Goal: Check status: Check status

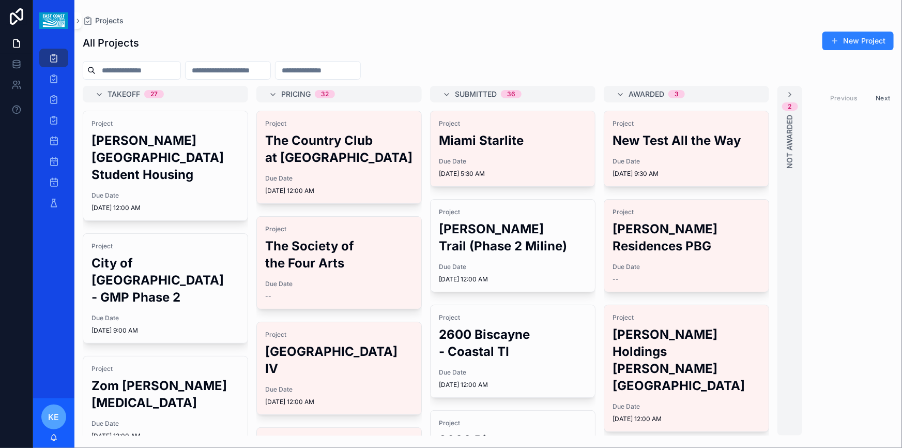
click at [129, 70] on input "scrollable content" at bounding box center [138, 70] width 85 height 14
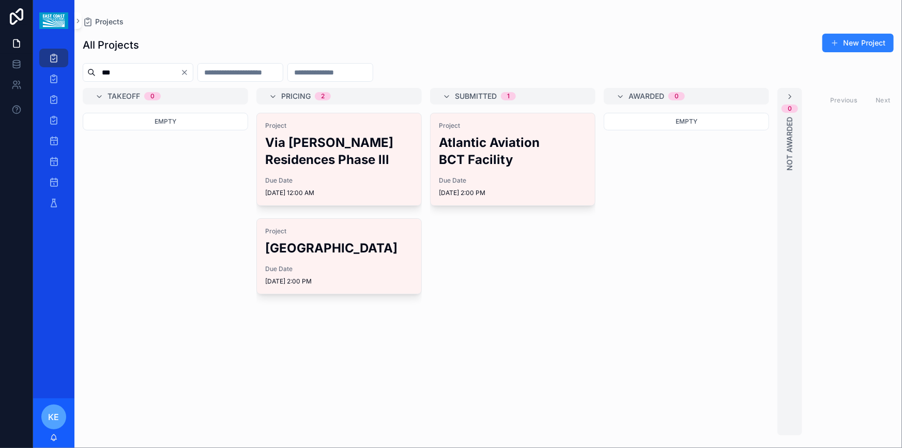
type input "***"
click at [385, 189] on span "[DATE] 12:00 AM" at bounding box center [339, 193] width 148 height 8
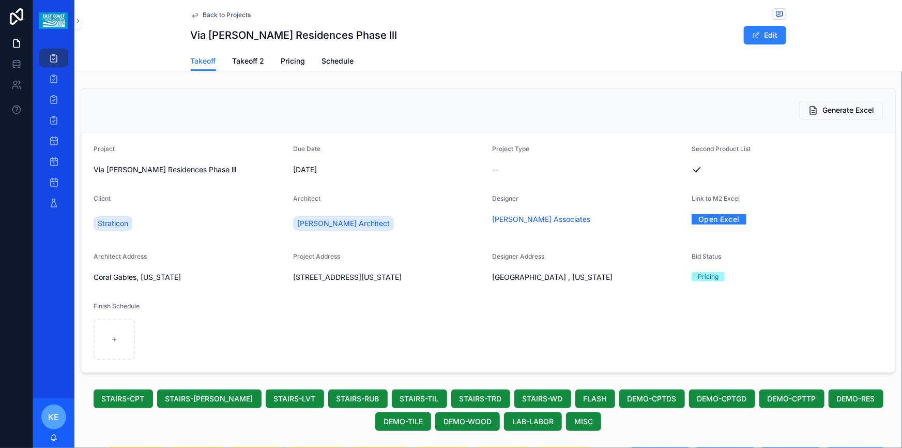
click at [293, 62] on span "Pricing" at bounding box center [293, 61] width 24 height 10
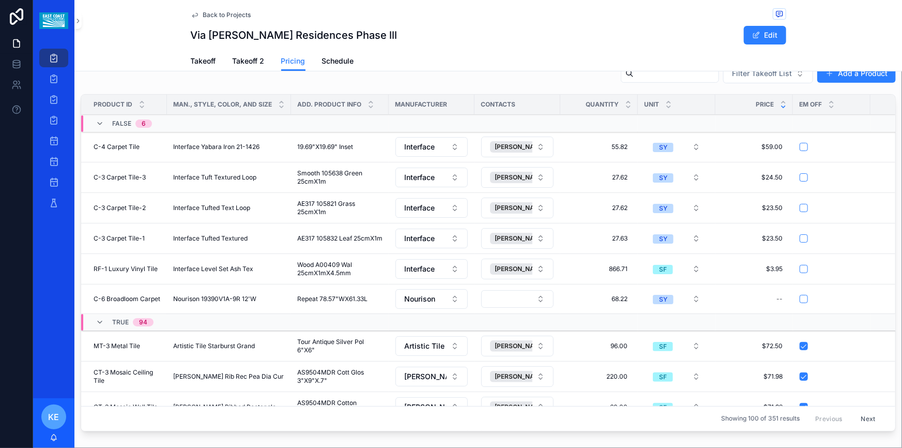
scroll to position [149, 0]
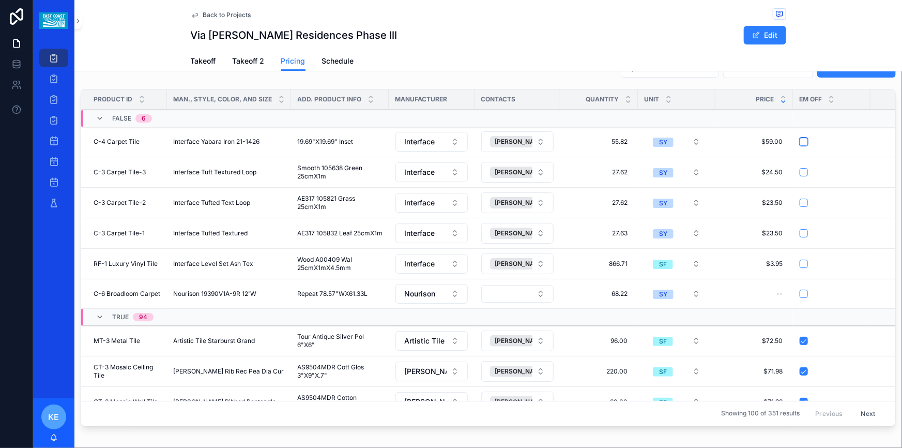
click at [800, 141] on button "scrollable content" at bounding box center [804, 141] width 8 height 8
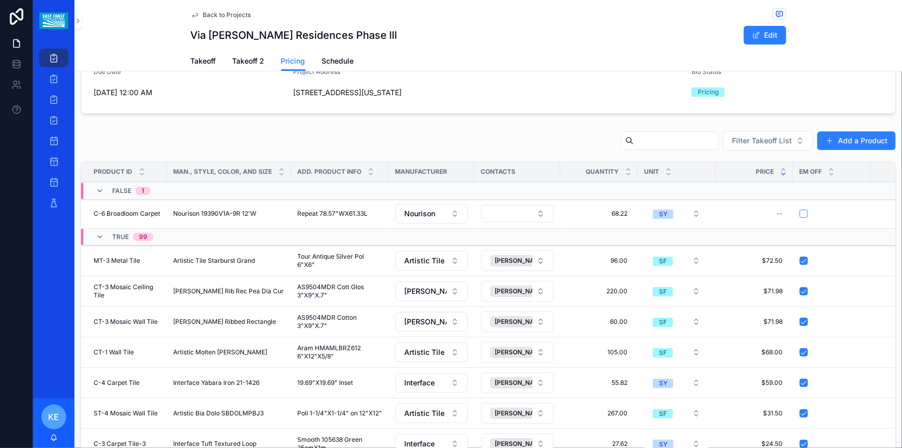
scroll to position [55, 0]
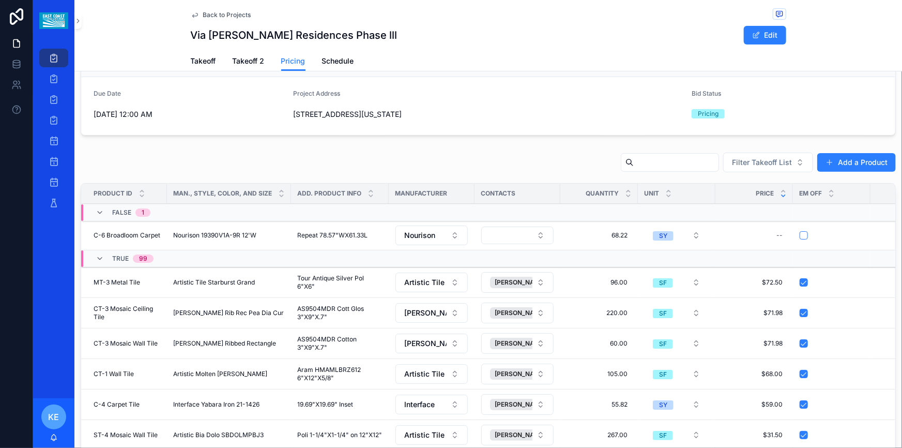
click at [668, 163] on input "scrollable content" at bounding box center [676, 162] width 85 height 14
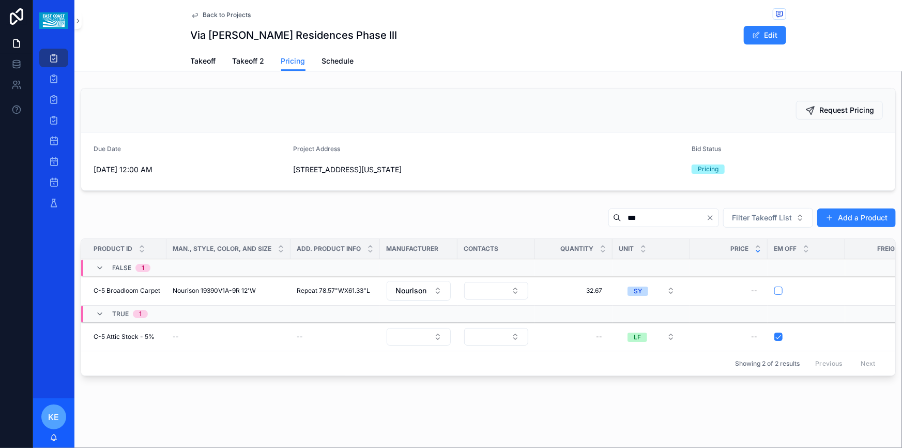
type input "***"
click at [706, 220] on icon "Clear" at bounding box center [710, 217] width 8 height 8
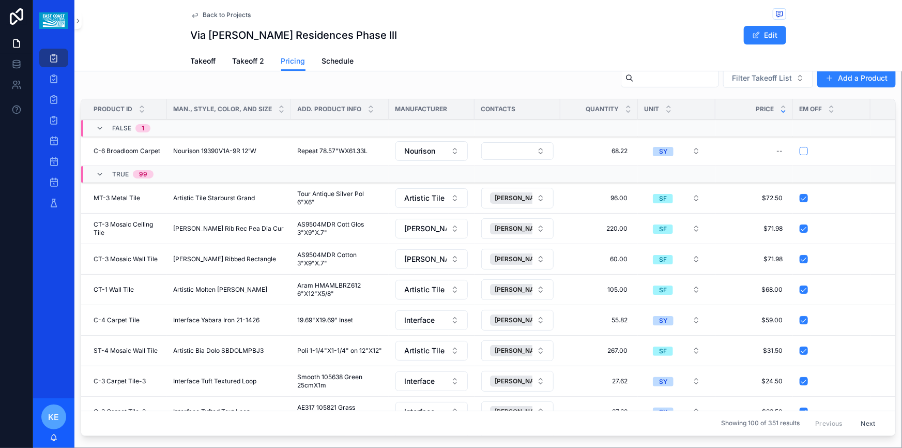
scroll to position [141, 0]
click at [634, 81] on input "scrollable content" at bounding box center [676, 77] width 85 height 14
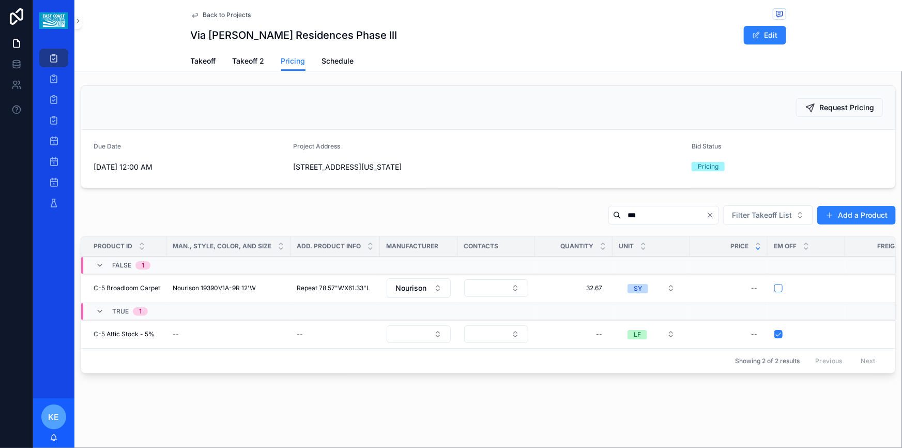
scroll to position [8, 0]
type input "***"
click at [706, 211] on icon "Clear" at bounding box center [710, 215] width 8 height 8
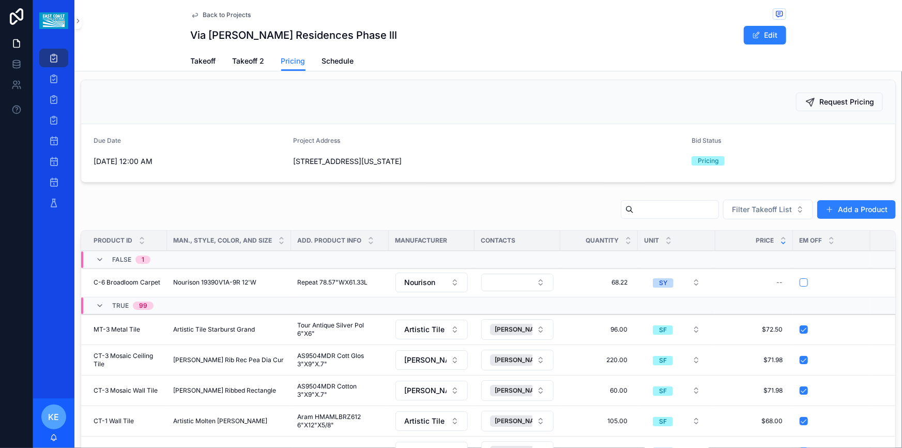
click at [794, 207] on button "Filter Takeoff List" at bounding box center [768, 210] width 90 height 20
click at [714, 252] on div "List 1" at bounding box center [762, 250] width 144 height 17
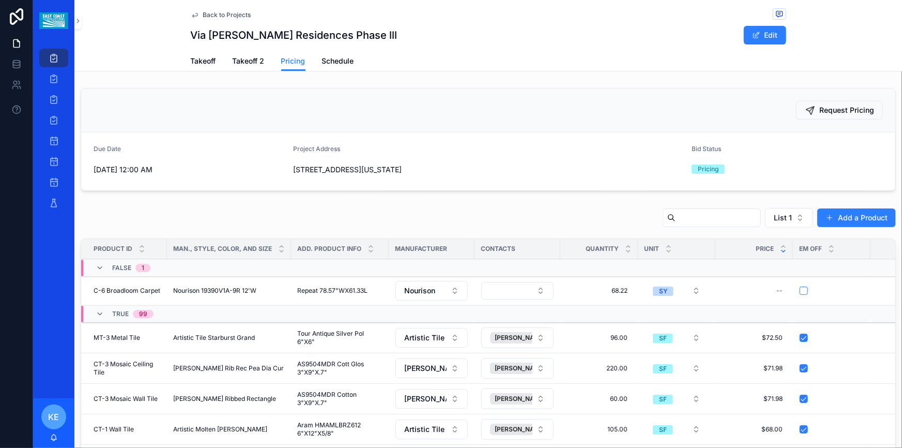
click at [800, 219] on button "List 1" at bounding box center [789, 218] width 48 height 20
click at [748, 289] on div "List 2" at bounding box center [783, 292] width 144 height 17
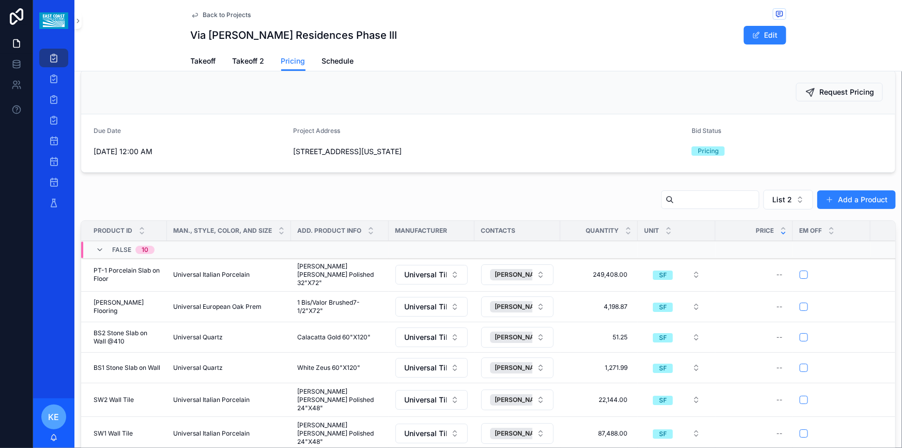
scroll to position [21, 0]
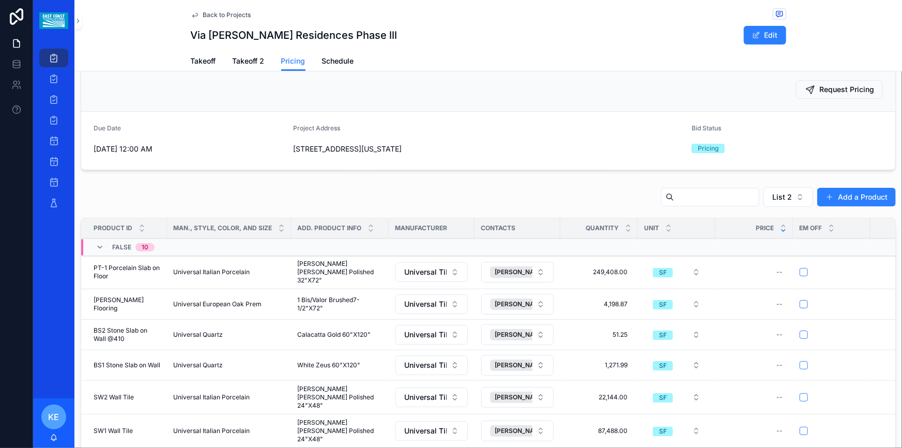
click at [711, 200] on input "scrollable content" at bounding box center [716, 197] width 85 height 14
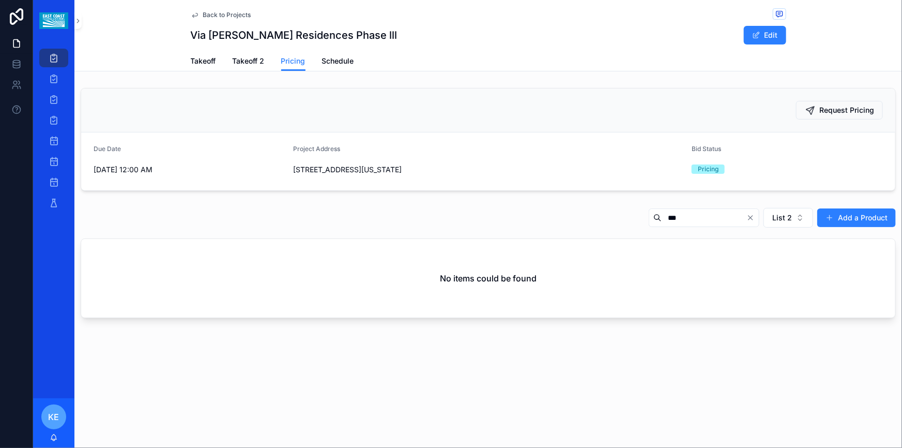
type input "***"
click at [802, 220] on button "List 2" at bounding box center [788, 218] width 50 height 20
click at [739, 279] on div "List 1" at bounding box center [790, 276] width 144 height 17
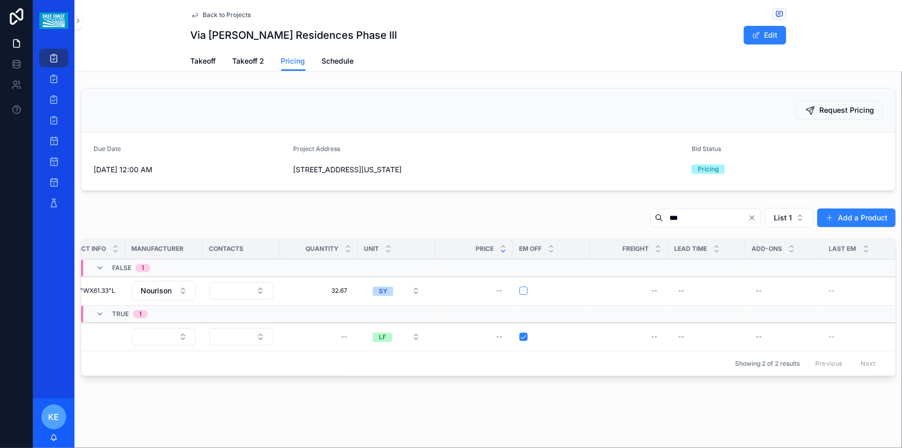
scroll to position [0, 420]
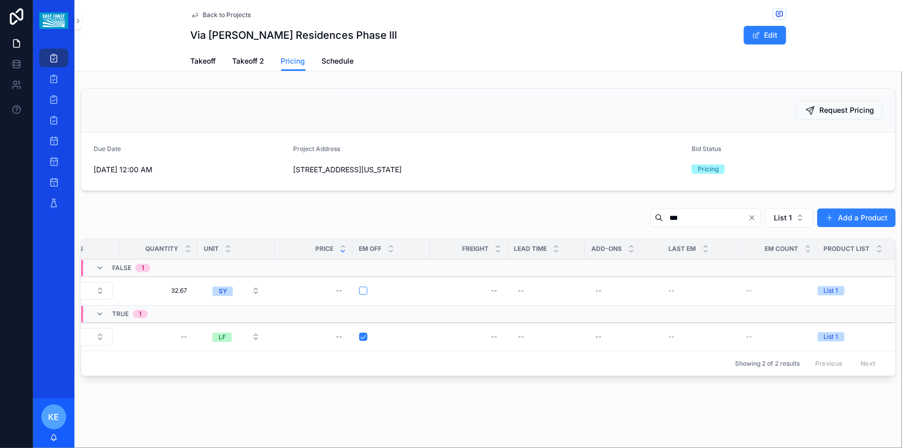
click at [862, 363] on div "Previous Next" at bounding box center [845, 363] width 75 height 16
click at [750, 219] on icon "Clear" at bounding box center [752, 218] width 4 height 4
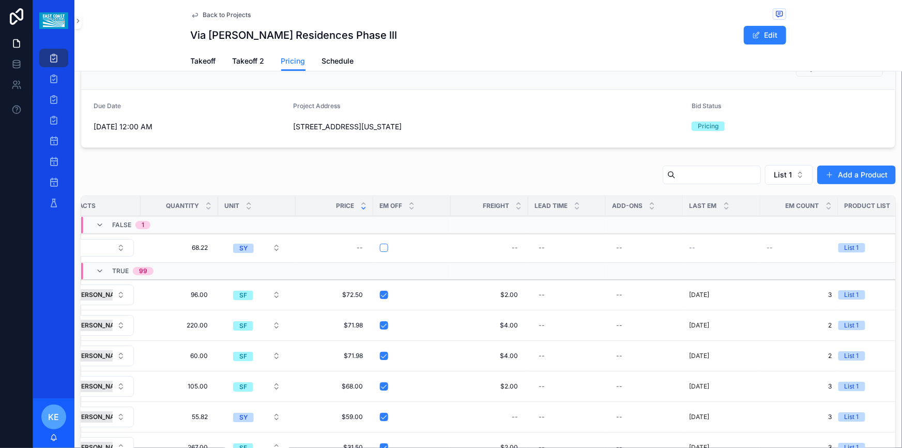
scroll to position [202, 0]
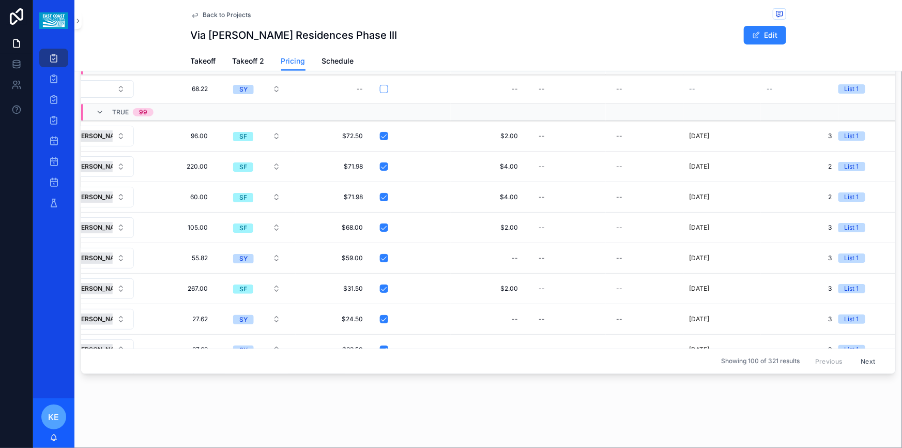
click at [859, 353] on button "Next" at bounding box center [868, 361] width 29 height 16
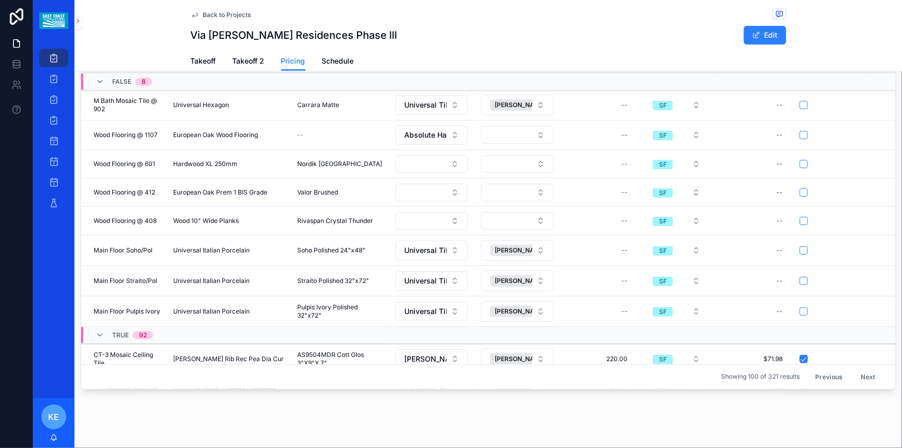
scroll to position [179, 0]
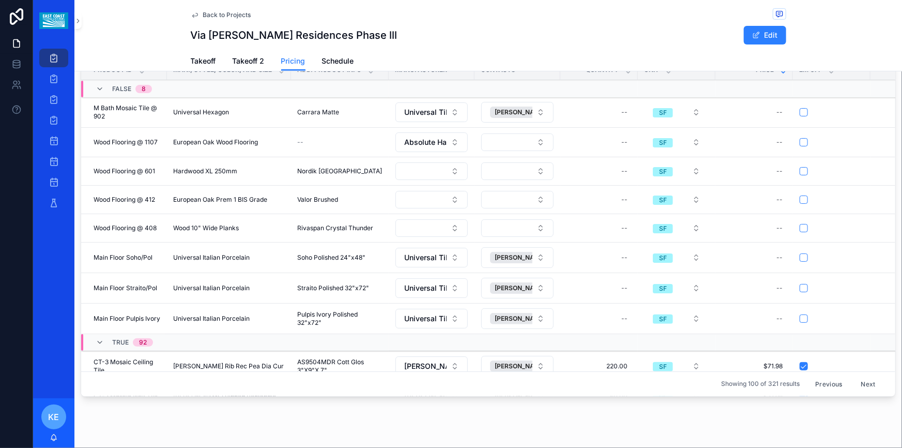
click at [880, 280] on div "--" at bounding box center [909, 288] width 65 height 17
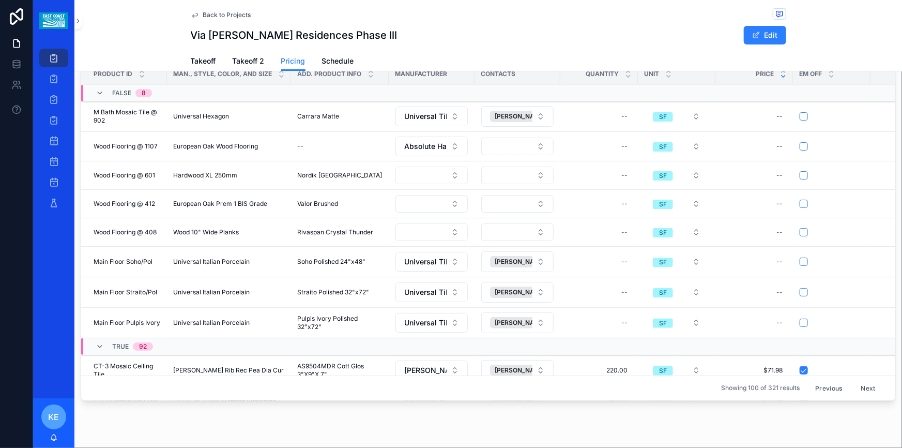
scroll to position [174, 0]
click at [854, 383] on button "Next" at bounding box center [868, 389] width 29 height 16
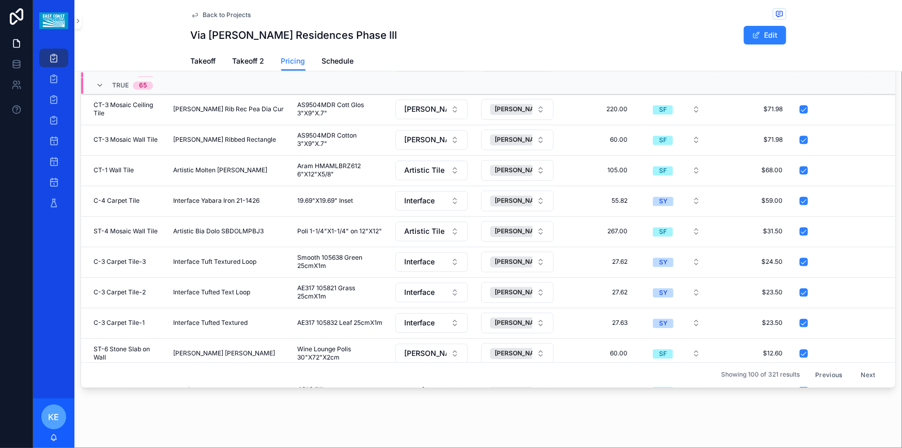
scroll to position [1047, 0]
click at [854, 370] on button "Next" at bounding box center [868, 375] width 29 height 16
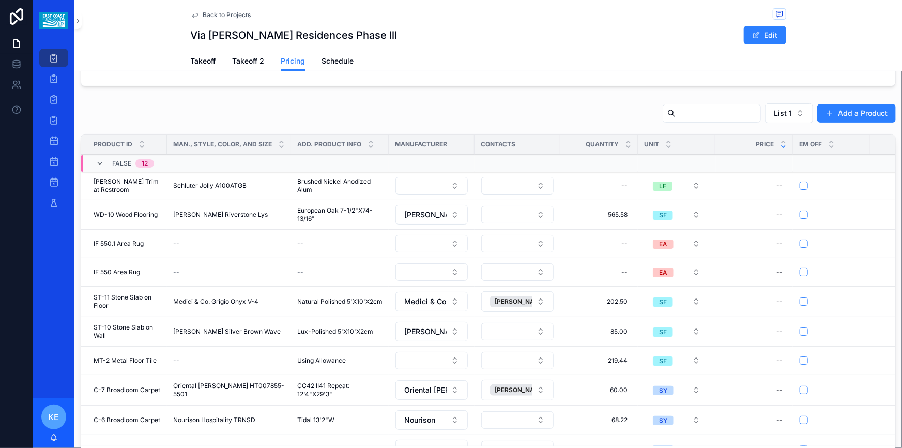
scroll to position [94, 0]
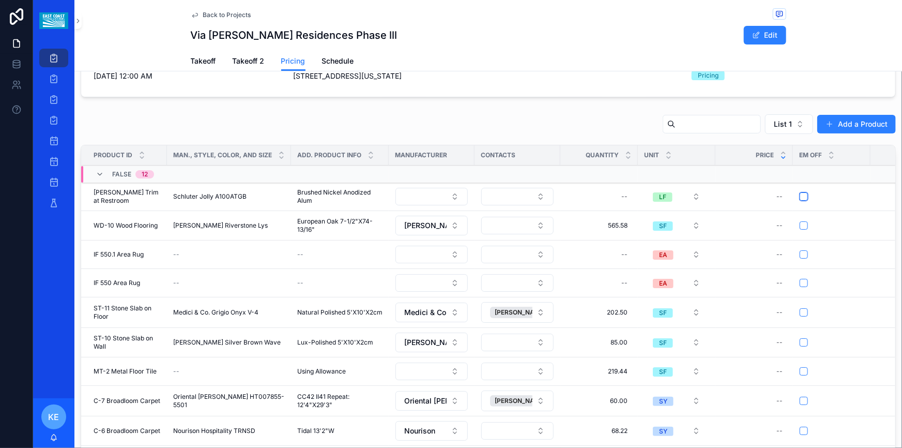
click at [801, 196] on button "scrollable content" at bounding box center [804, 196] width 8 height 8
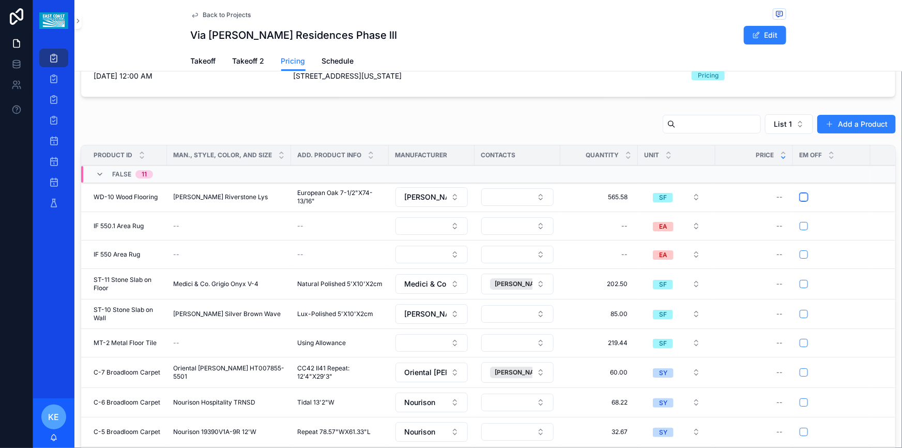
click at [801, 196] on button "scrollable content" at bounding box center [804, 197] width 8 height 8
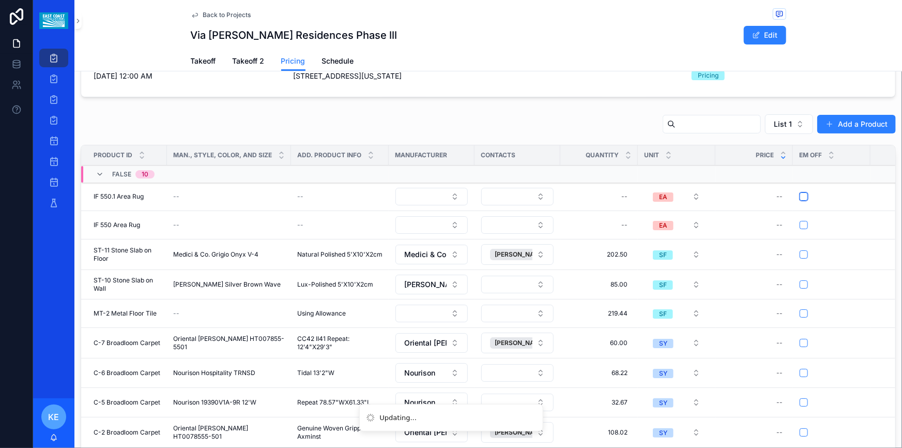
click at [801, 196] on button "scrollable content" at bounding box center [804, 196] width 8 height 8
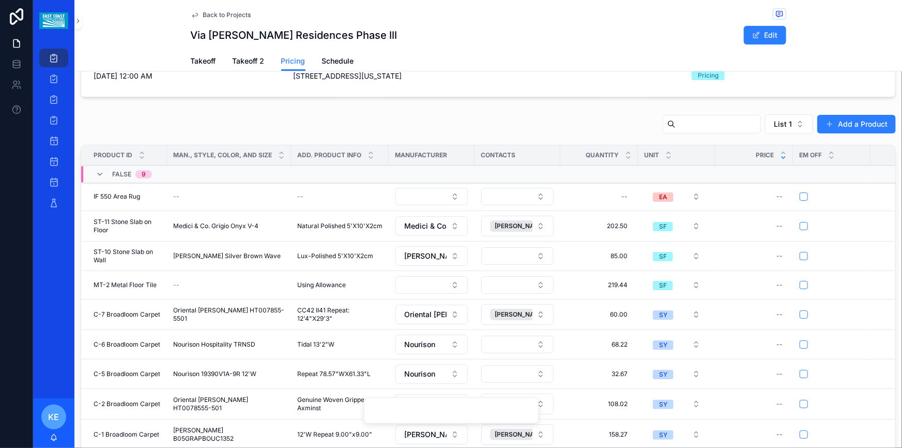
click at [801, 196] on button "scrollable content" at bounding box center [804, 196] width 8 height 8
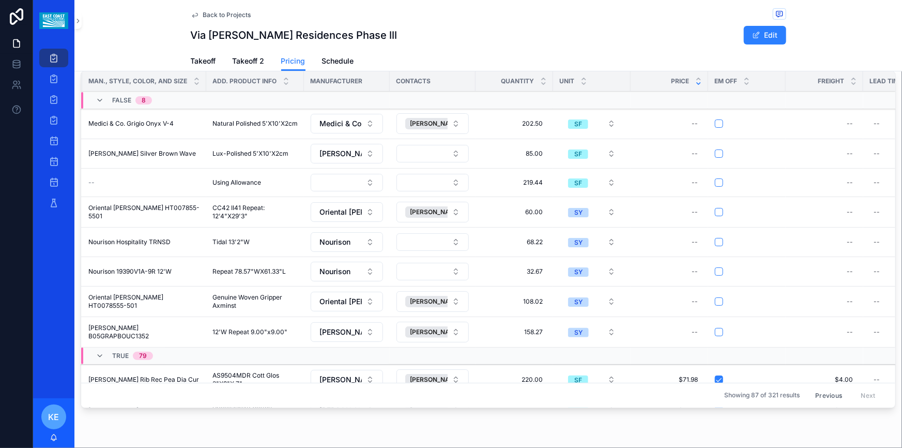
scroll to position [0, 0]
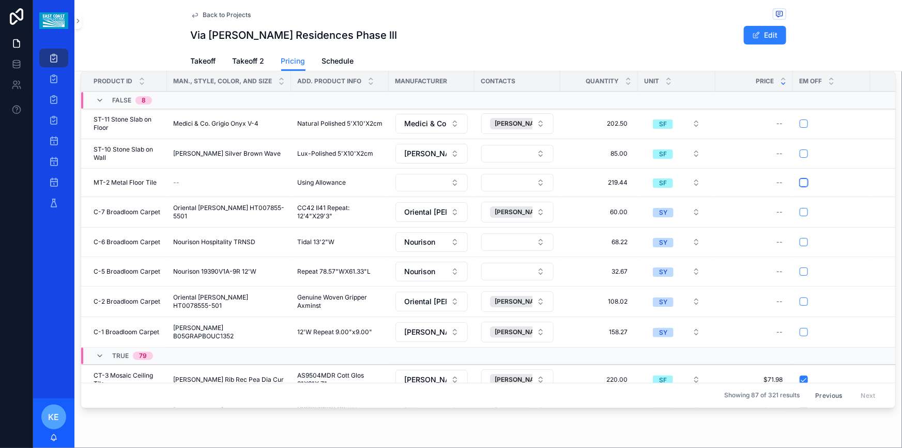
click at [801, 183] on button "scrollable content" at bounding box center [804, 182] width 8 height 8
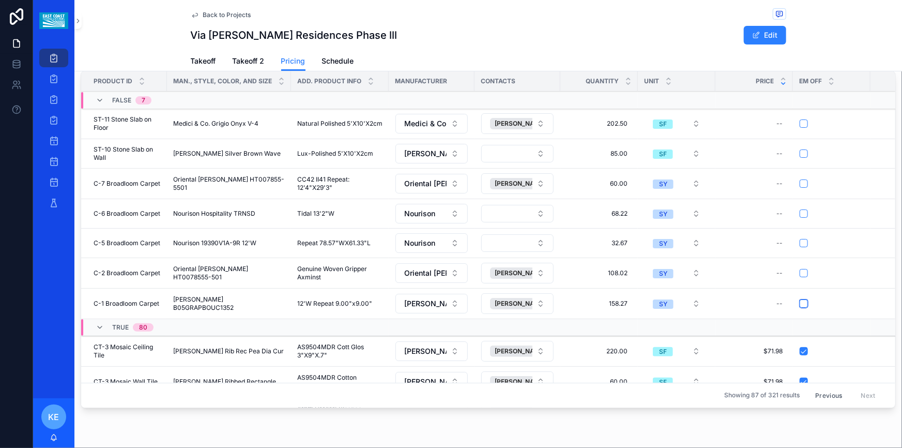
click at [802, 303] on button "scrollable content" at bounding box center [804, 303] width 8 height 8
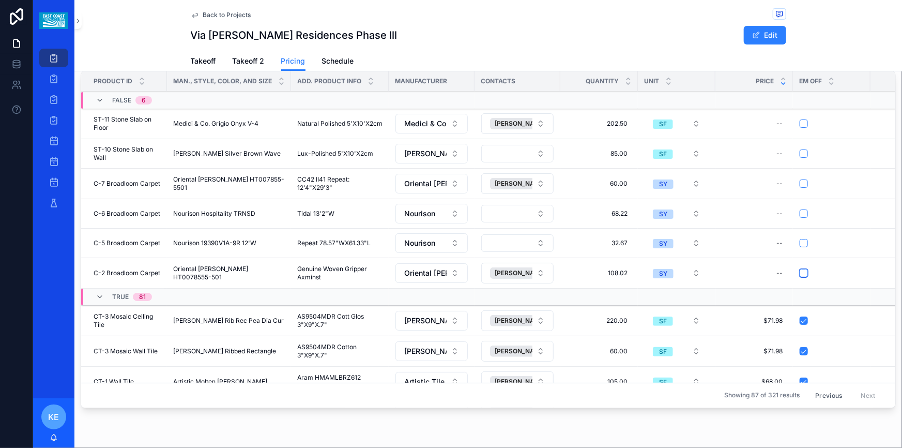
click at [801, 272] on button "scrollable content" at bounding box center [804, 273] width 8 height 8
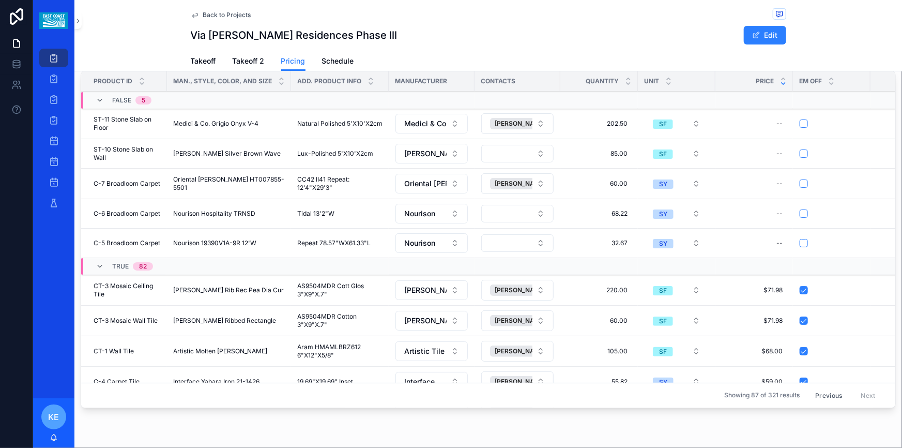
scroll to position [73, 0]
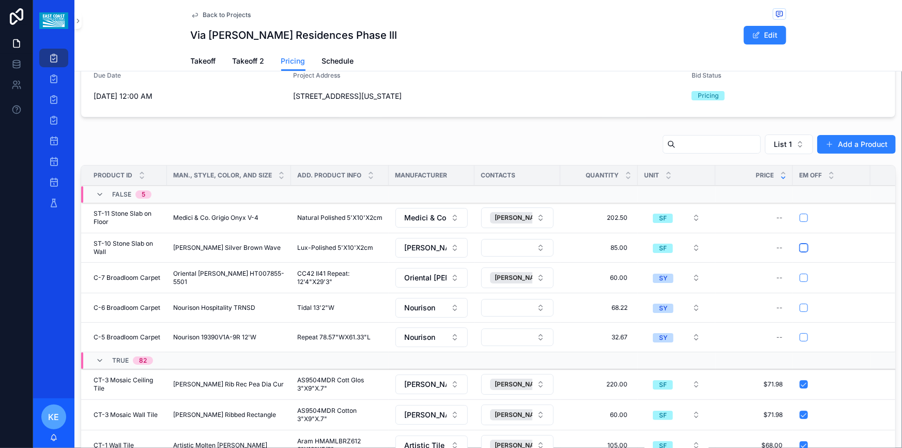
click at [801, 249] on button "scrollable content" at bounding box center [804, 247] width 8 height 8
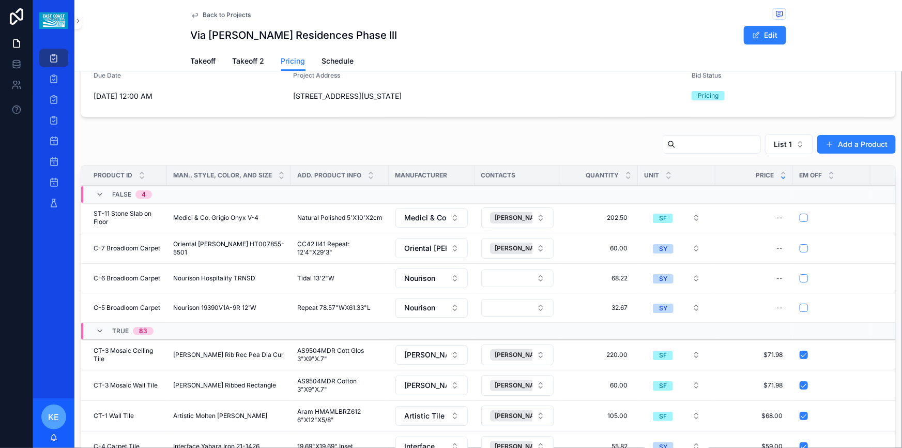
click at [0, 0] on div "View Details Email" at bounding box center [0, 0] width 0 height 0
click at [803, 217] on button "scrollable content" at bounding box center [804, 217] width 8 height 8
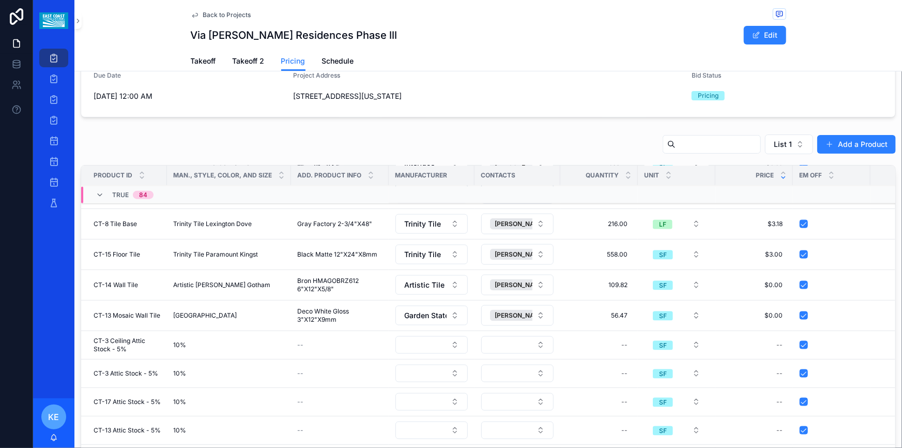
scroll to position [172, 0]
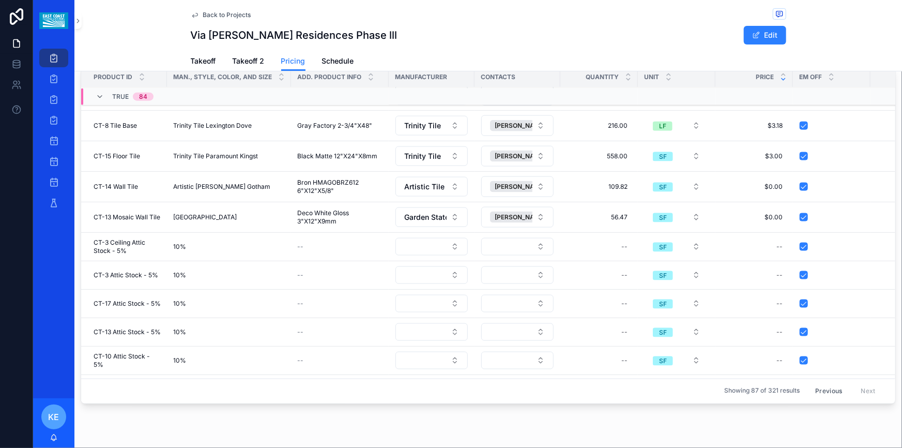
click at [816, 384] on button "Previous" at bounding box center [828, 391] width 41 height 16
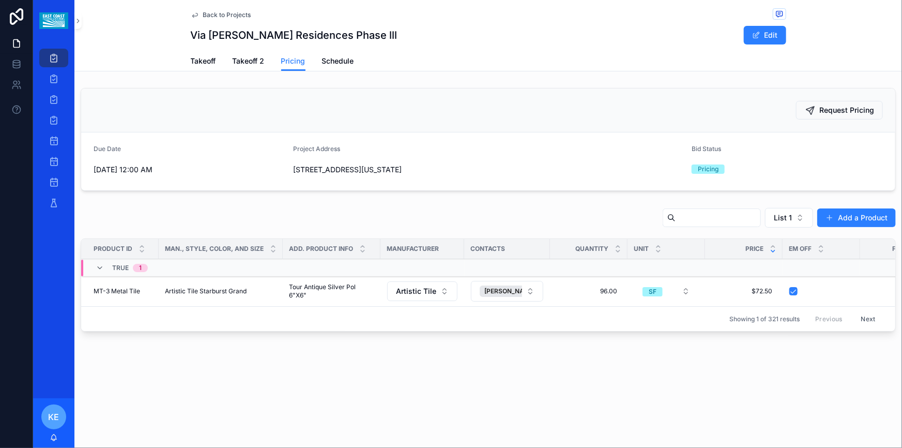
click at [867, 320] on button "Next" at bounding box center [868, 319] width 29 height 16
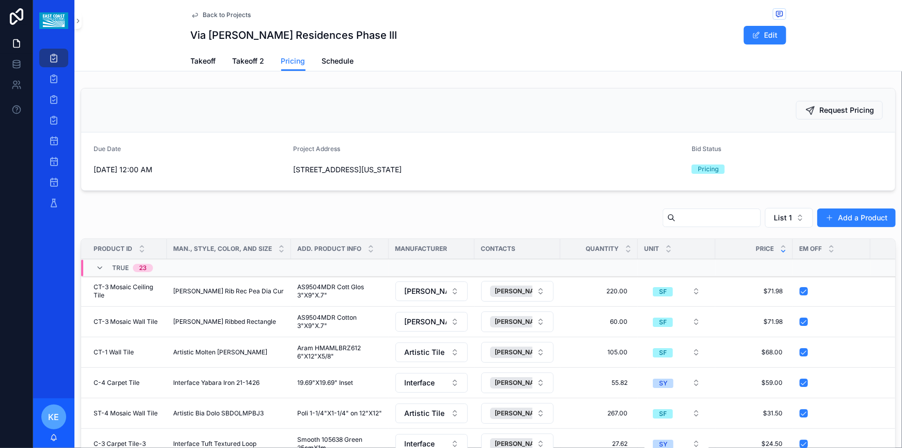
click at [186, 271] on div "TRUE 23" at bounding box center [235, 268] width 308 height 17
